Goal: Task Accomplishment & Management: Manage account settings

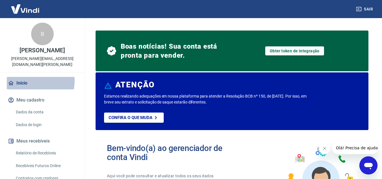
click at [29, 77] on link "Início" at bounding box center [42, 83] width 71 height 12
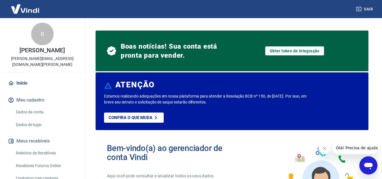
click at [36, 8] on img at bounding box center [25, 8] width 37 height 17
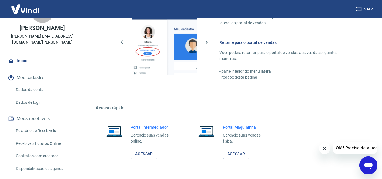
scroll to position [46, 0]
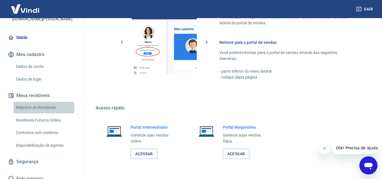
click at [42, 102] on link "Relatório de Recebíveis" at bounding box center [46, 108] width 64 height 12
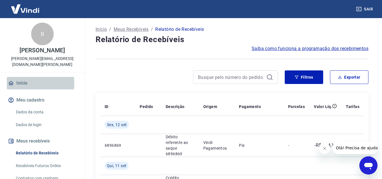
click at [28, 77] on link "Início" at bounding box center [42, 83] width 71 height 12
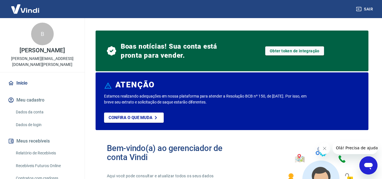
click at [24, 9] on img at bounding box center [25, 8] width 37 height 17
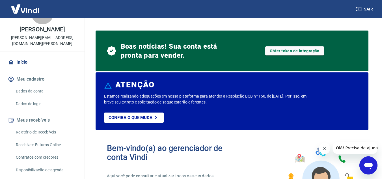
scroll to position [46, 0]
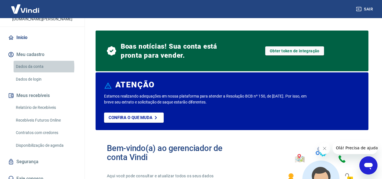
click at [29, 61] on link "Dados da conta" at bounding box center [46, 67] width 64 height 12
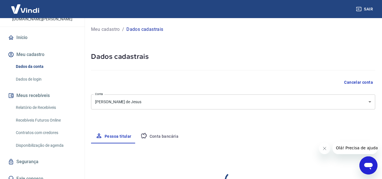
select select "MG"
select select "business"
click at [19, 32] on link "Início" at bounding box center [42, 37] width 71 height 12
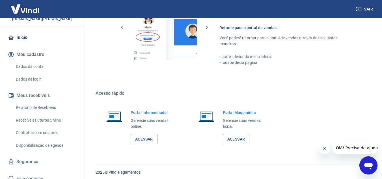
scroll to position [385, 0]
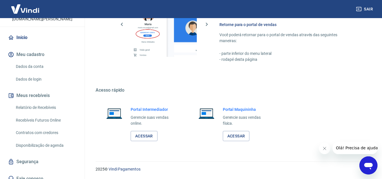
click at [40, 115] on link "Recebíveis Futuros Online" at bounding box center [46, 121] width 64 height 12
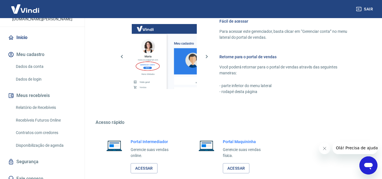
scroll to position [244, 0]
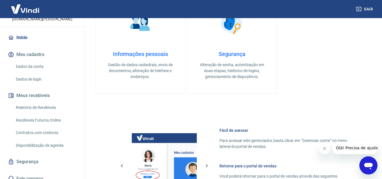
click at [32, 61] on link "Dados da conta" at bounding box center [46, 67] width 64 height 12
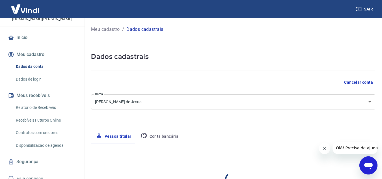
select select "MG"
select select "business"
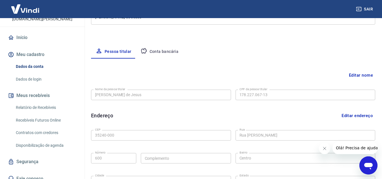
click at [155, 54] on button "Conta bancária" at bounding box center [159, 52] width 47 height 14
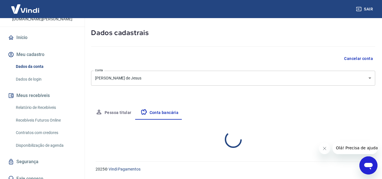
select select "1"
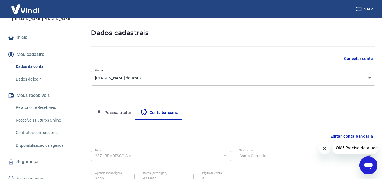
scroll to position [79, 0]
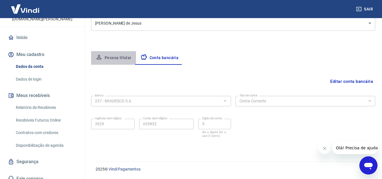
click at [114, 53] on button "Pessoa titular" at bounding box center [113, 58] width 45 height 14
select select "MG"
select select "business"
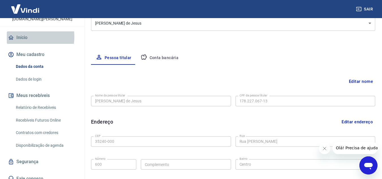
click at [20, 31] on link "Início" at bounding box center [42, 37] width 71 height 12
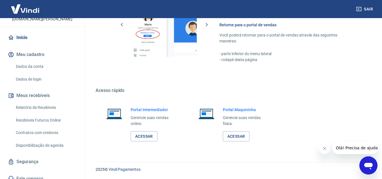
scroll to position [385, 0]
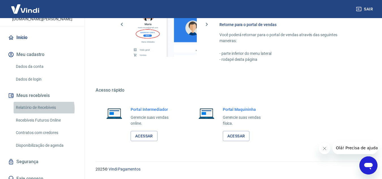
click at [40, 103] on link "Relatório de Recebíveis" at bounding box center [46, 108] width 64 height 12
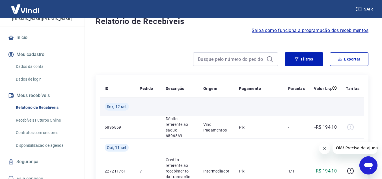
scroll to position [28, 0]
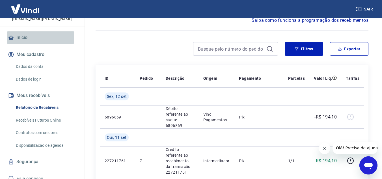
click at [21, 32] on link "Início" at bounding box center [42, 37] width 71 height 12
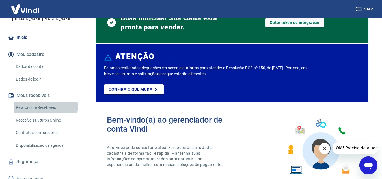
click at [45, 102] on link "Relatório de Recebíveis" at bounding box center [46, 108] width 64 height 12
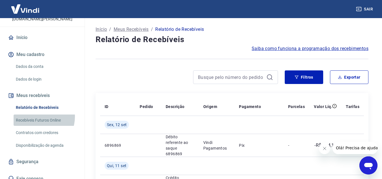
click at [38, 115] on link "Recebíveis Futuros Online" at bounding box center [46, 121] width 64 height 12
click at [39, 117] on link "Recebíveis Futuros Online" at bounding box center [46, 121] width 64 height 12
click at [38, 115] on link "Recebíveis Futuros Online" at bounding box center [46, 121] width 64 height 12
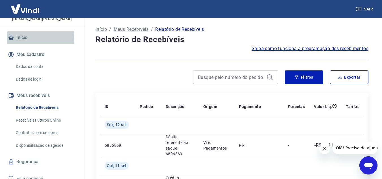
click at [34, 31] on link "Início" at bounding box center [42, 37] width 71 height 12
